Goal: Transaction & Acquisition: Subscribe to service/newsletter

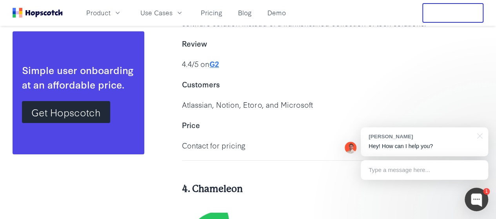
scroll to position [4427, 0]
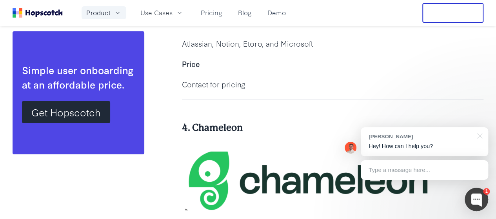
click at [110, 10] on span "Product" at bounding box center [98, 13] width 24 height 10
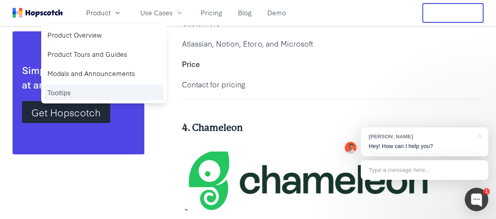
click at [87, 94] on link "Tooltips" at bounding box center [103, 93] width 119 height 16
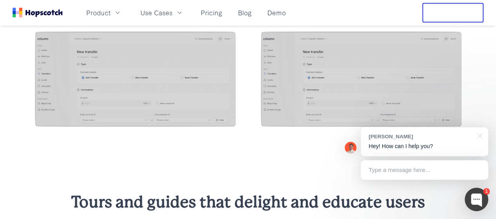
scroll to position [744, 0]
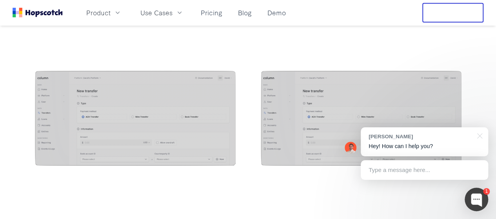
click at [157, 103] on img at bounding box center [135, 119] width 201 height 97
click at [114, 125] on img at bounding box center [135, 119] width 201 height 97
click at [114, 123] on img at bounding box center [135, 119] width 201 height 97
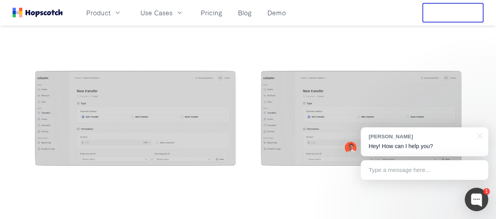
click at [328, 116] on img at bounding box center [361, 119] width 201 height 97
click at [185, 107] on img at bounding box center [135, 119] width 201 height 97
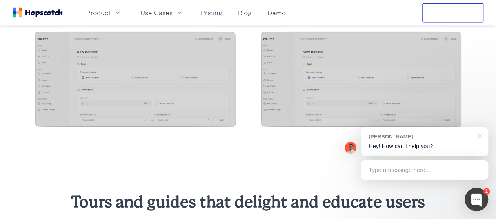
scroll to position [705, 0]
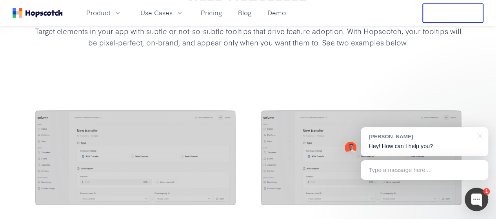
click at [304, 135] on img at bounding box center [361, 158] width 201 height 97
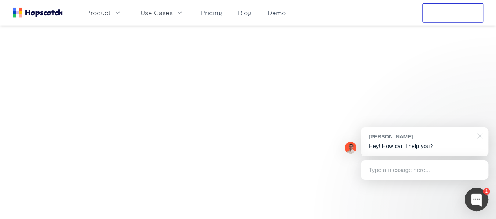
scroll to position [980, 0]
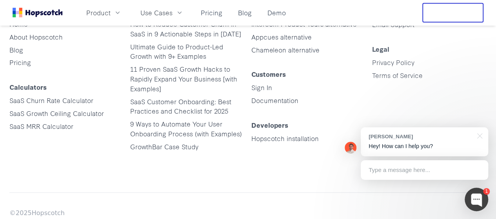
scroll to position [2268, 0]
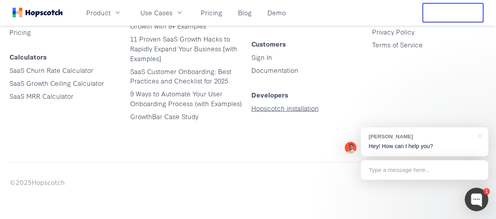
click at [293, 112] on link "Hopscotch installation" at bounding box center [284, 107] width 67 height 9
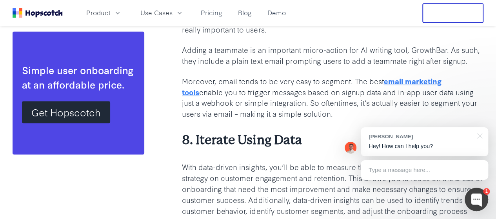
scroll to position [3526, 0]
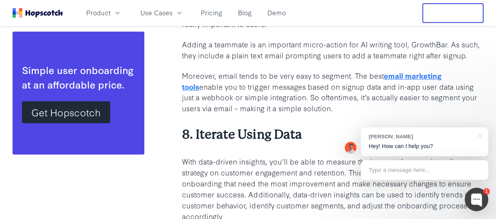
click at [74, 119] on link "Get Hopscotch" at bounding box center [66, 112] width 88 height 22
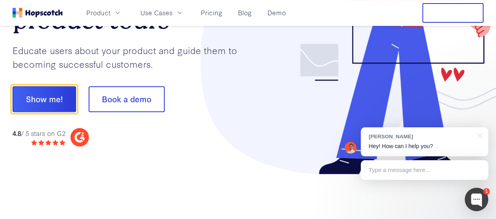
scroll to position [118, 0]
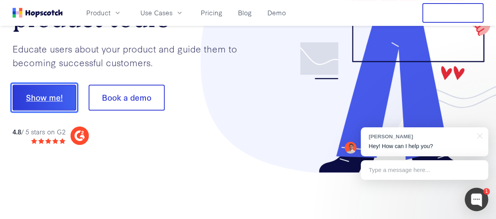
click at [49, 100] on button "Show me!" at bounding box center [44, 98] width 63 height 26
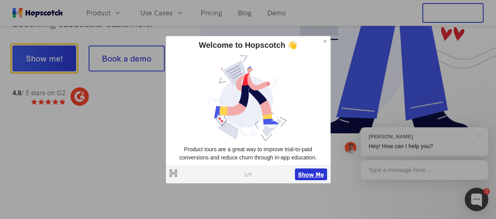
click at [314, 175] on button "Show Me" at bounding box center [311, 174] width 32 height 12
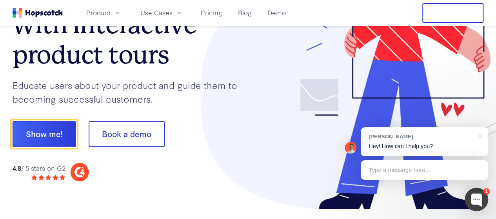
scroll to position [73, 0]
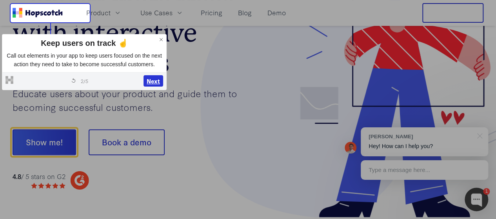
click at [156, 80] on button "Next" at bounding box center [153, 81] width 20 height 12
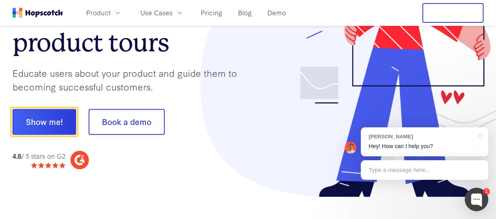
scroll to position [97, 0]
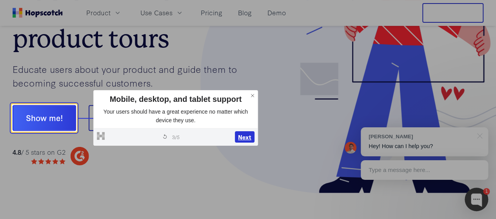
click at [246, 135] on button "Next" at bounding box center [245, 137] width 20 height 12
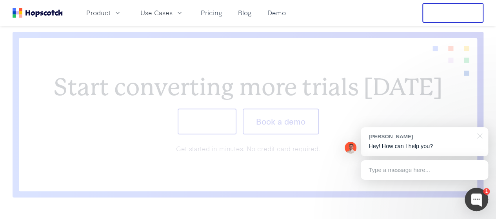
scroll to position [3122, 0]
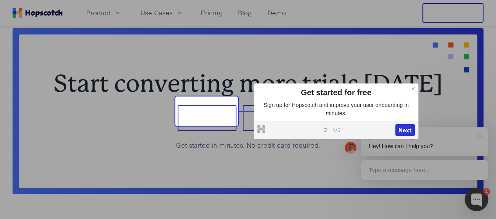
click at [407, 130] on button "Next" at bounding box center [405, 130] width 20 height 12
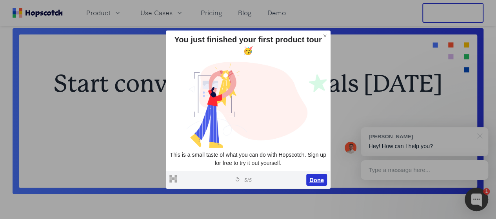
click at [320, 181] on button "Done" at bounding box center [316, 180] width 21 height 12
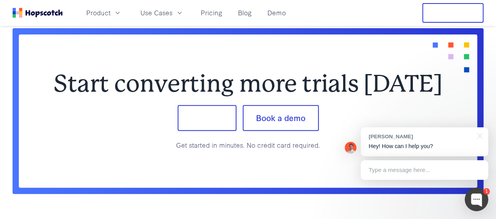
click at [218, 107] on button "Sign up" at bounding box center [206, 118] width 59 height 26
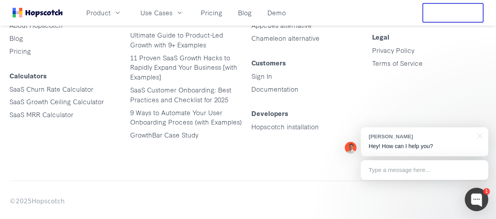
scroll to position [3982, 0]
